Goal: Task Accomplishment & Management: Use online tool/utility

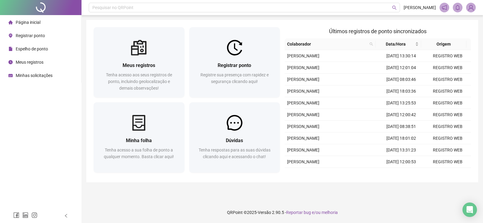
click at [30, 34] on span "Registrar ponto" at bounding box center [30, 35] width 29 height 5
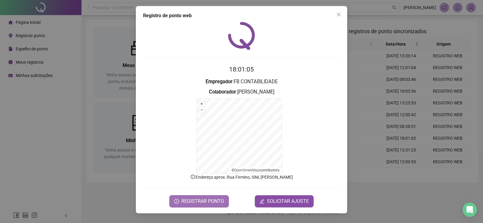
click at [198, 203] on span "REGISTRAR PONTO" at bounding box center [203, 201] width 43 height 7
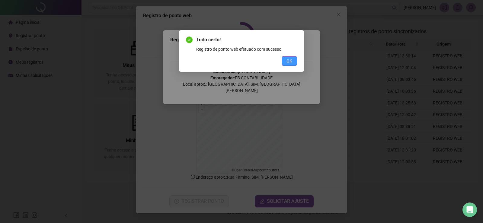
click at [294, 60] on button "OK" at bounding box center [289, 61] width 15 height 10
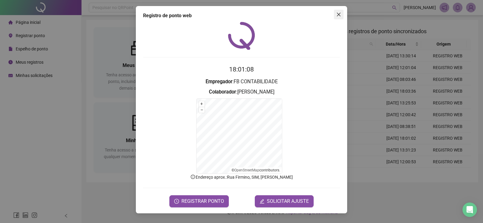
click at [341, 15] on icon "close" at bounding box center [339, 14] width 5 height 5
